Goal: Navigation & Orientation: Find specific page/section

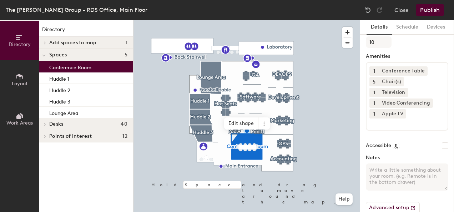
scroll to position [122, 0]
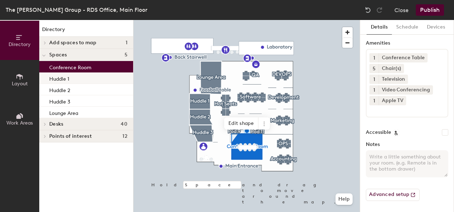
click at [71, 80] on div "Huddle 1" at bounding box center [86, 77] width 94 height 11
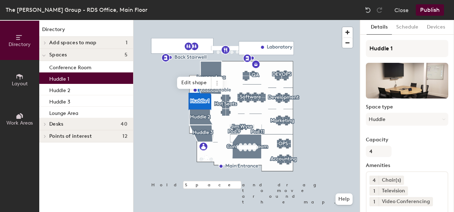
scroll to position [2, 0]
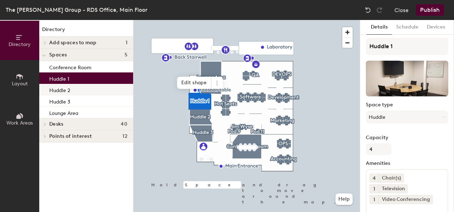
click at [70, 84] on div "Huddle 2" at bounding box center [86, 89] width 94 height 11
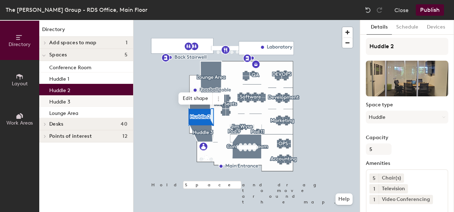
click at [68, 104] on p "Huddle 3" at bounding box center [59, 101] width 21 height 8
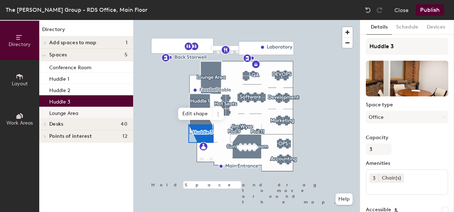
click at [79, 112] on div "Lounge Area" at bounding box center [86, 112] width 94 height 11
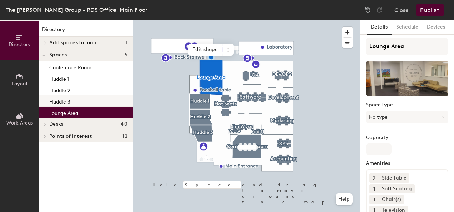
click at [96, 101] on div "Huddle 3" at bounding box center [86, 100] width 94 height 11
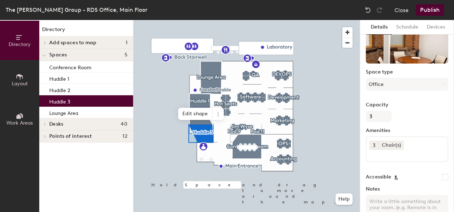
scroll to position [0, 0]
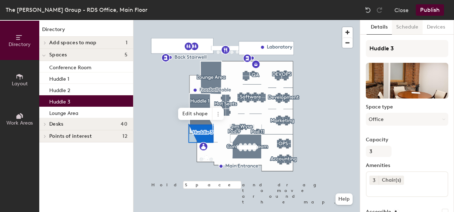
click at [403, 30] on button "Schedule" at bounding box center [407, 27] width 31 height 15
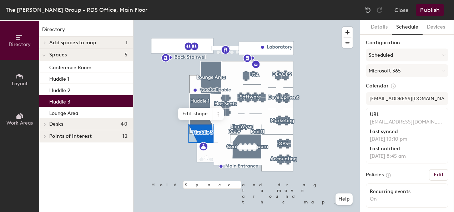
click at [421, 152] on div "Last notified [DATE] 8:45 am" at bounding box center [407, 153] width 75 height 14
click at [381, 32] on button "Details" at bounding box center [379, 27] width 25 height 15
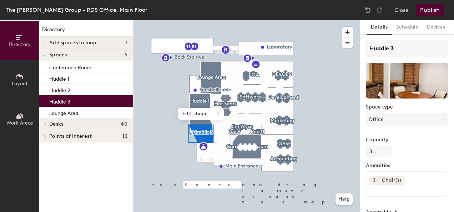
click at [63, 124] on span "Desks" at bounding box center [56, 124] width 14 height 6
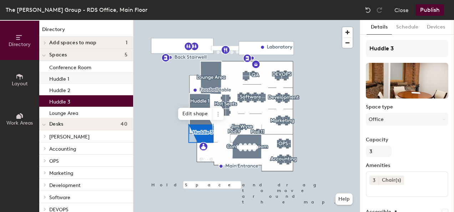
click at [70, 83] on div "Huddle 1" at bounding box center [86, 77] width 94 height 11
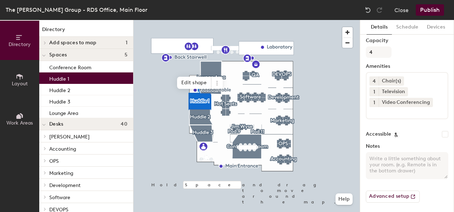
scroll to position [101, 0]
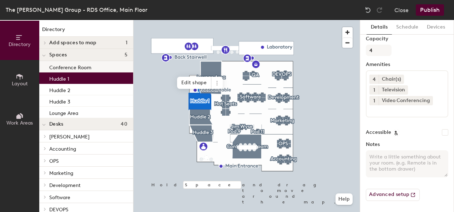
click at [89, 67] on p "Conference Room" at bounding box center [70, 66] width 42 height 8
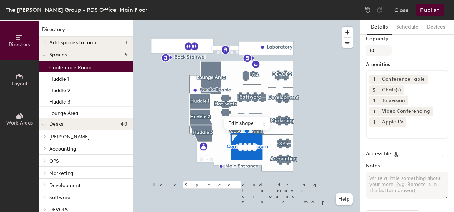
click at [19, 38] on icon at bounding box center [20, 38] width 8 height 8
click at [16, 119] on icon at bounding box center [20, 116] width 8 height 8
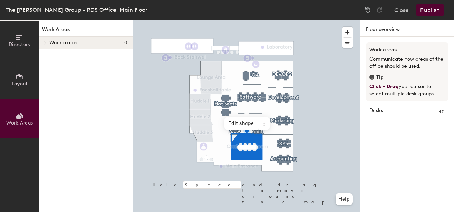
click at [23, 113] on icon at bounding box center [20, 116] width 8 height 8
click at [19, 42] on span "Directory" at bounding box center [20, 44] width 22 height 6
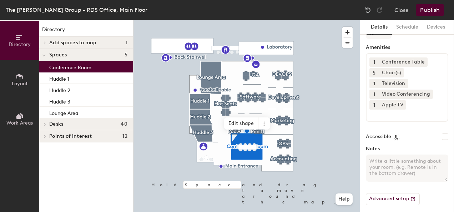
scroll to position [122, 0]
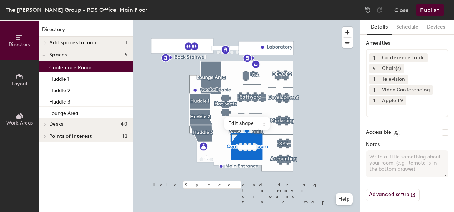
click at [19, 120] on span "Work Areas" at bounding box center [19, 123] width 26 height 6
